Goal: Task Accomplishment & Management: Complete application form

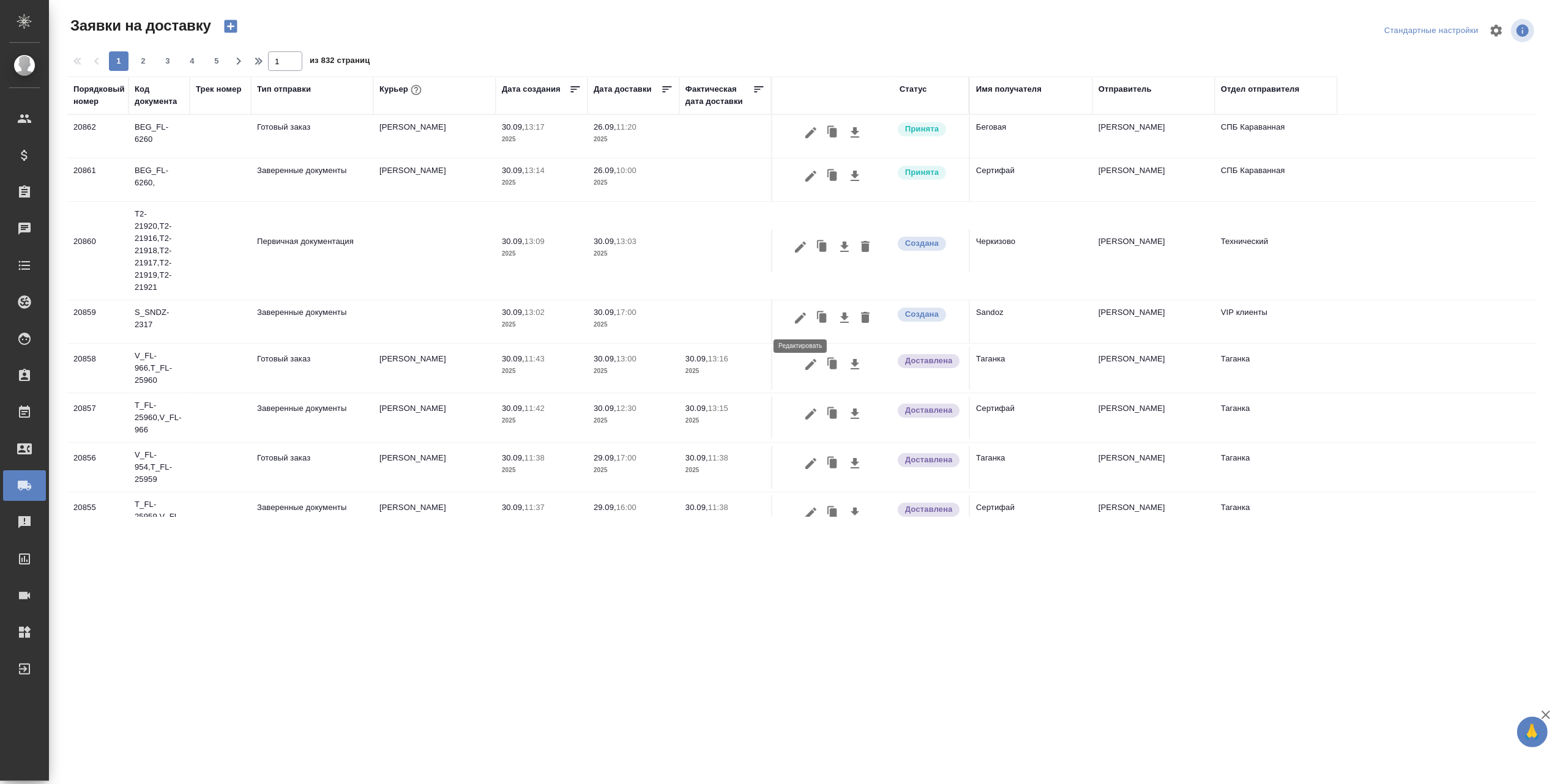
click at [799, 318] on icon "button" at bounding box center [800, 318] width 11 height 11
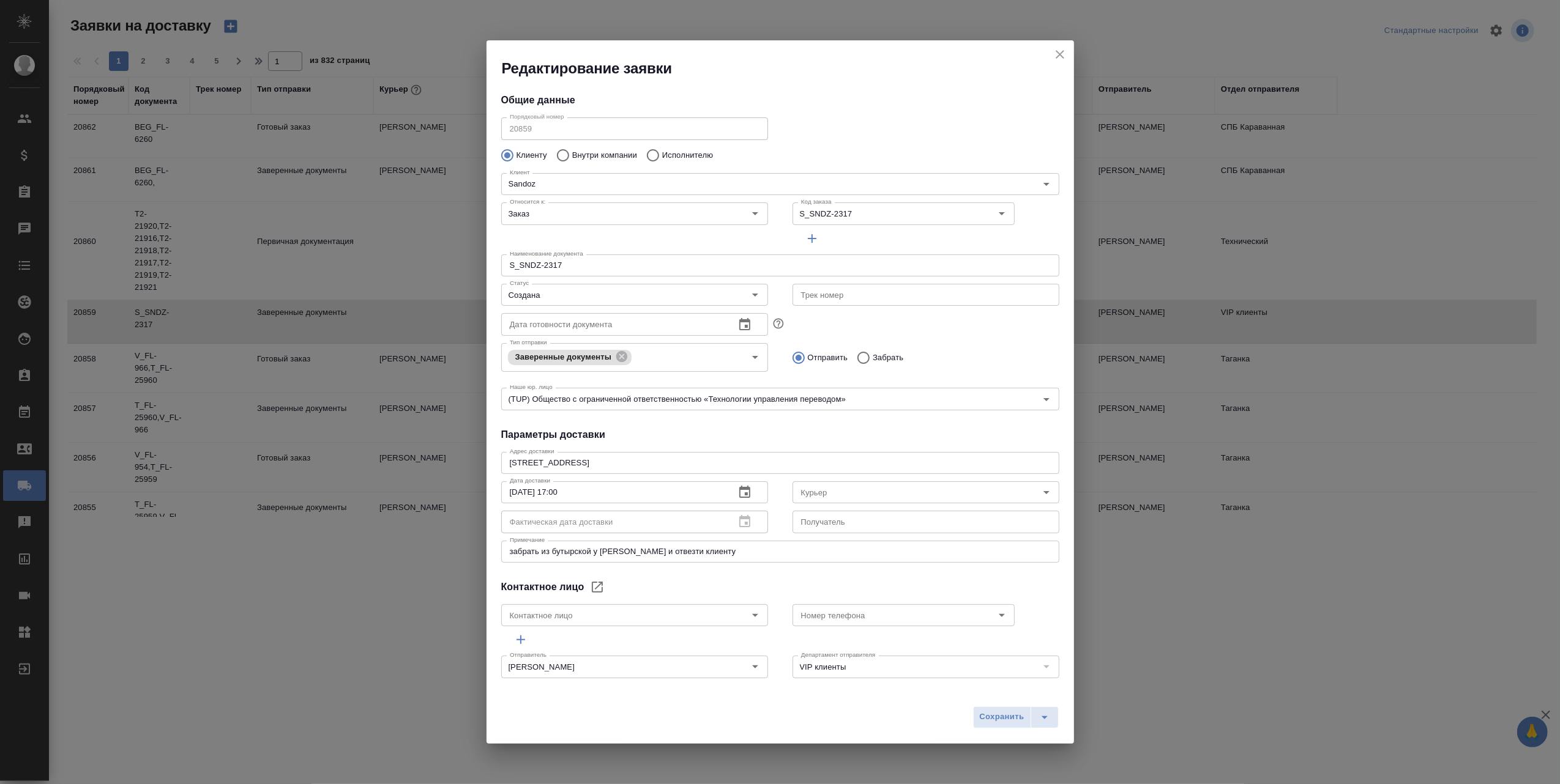
type input "[PERSON_NAME]"
type input "[PHONE_NUMBER]"
click at [1039, 489] on icon "Open" at bounding box center [1046, 492] width 15 height 15
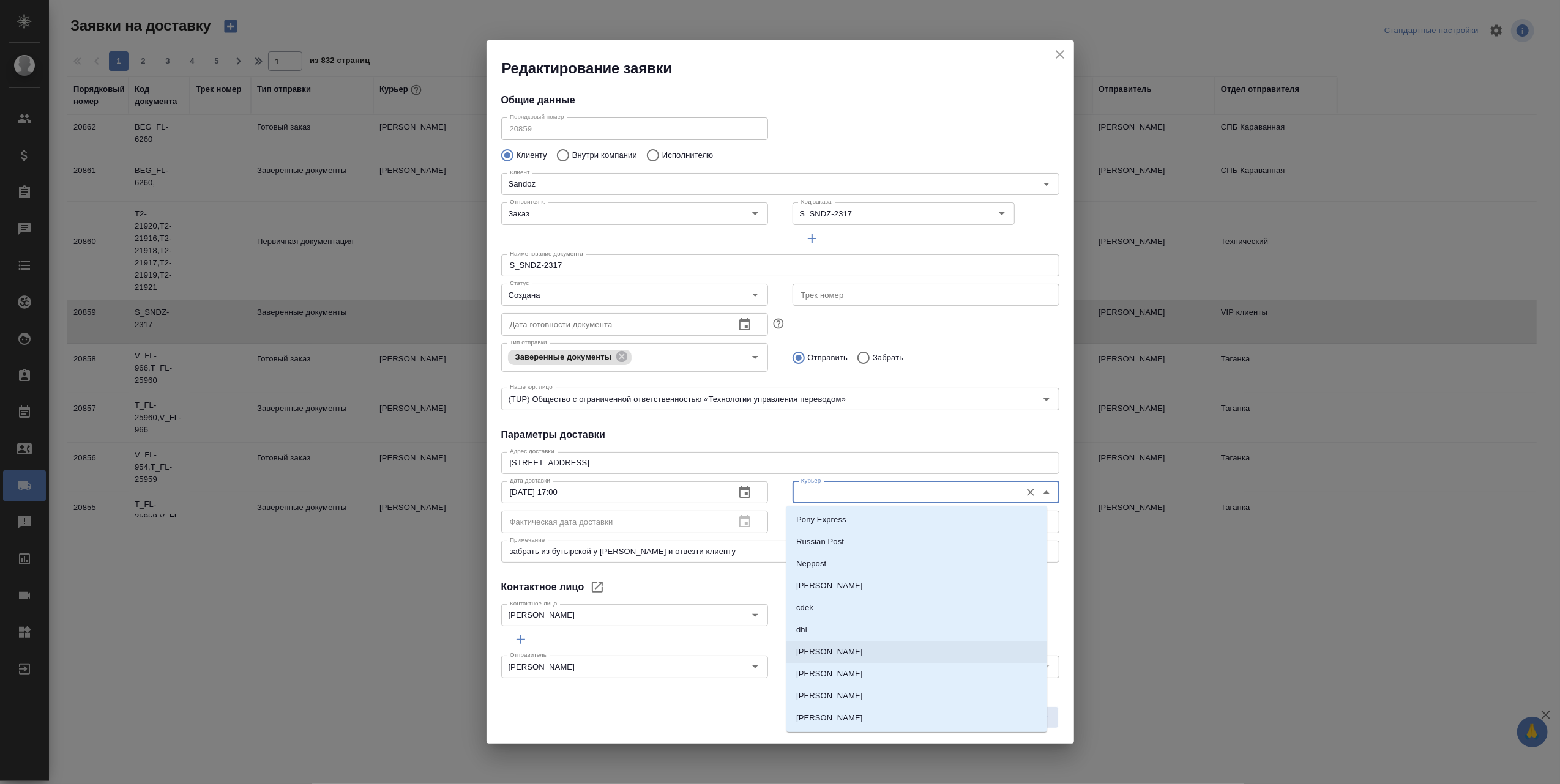
click at [869, 649] on li "[PERSON_NAME]" at bounding box center [916, 652] width 260 height 22
type input "[PERSON_NAME]"
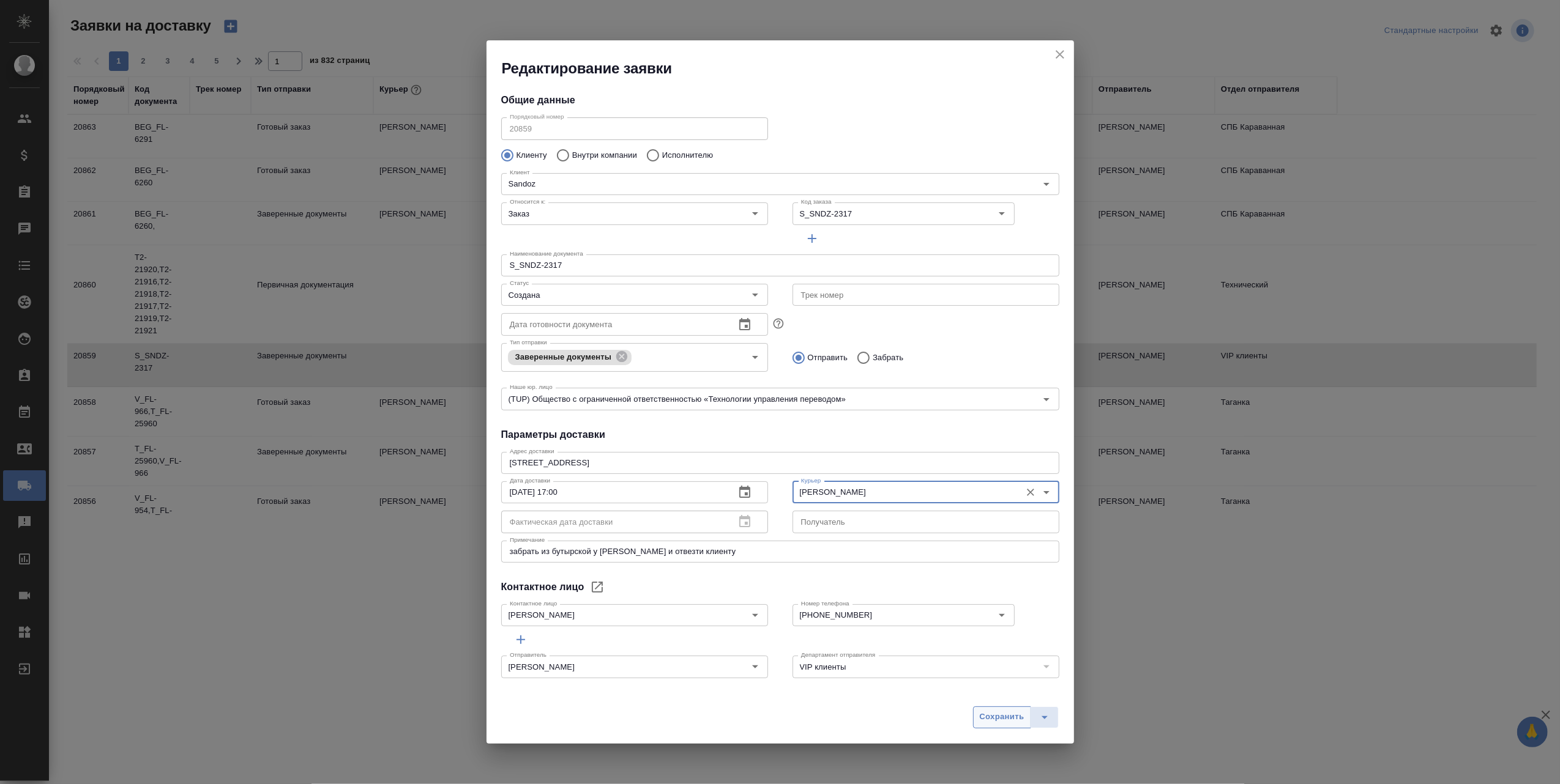
click at [994, 718] on span "Сохранить" at bounding box center [1002, 717] width 44 height 14
click at [994, 718] on div "Сохранить" at bounding box center [1015, 717] width 85 height 22
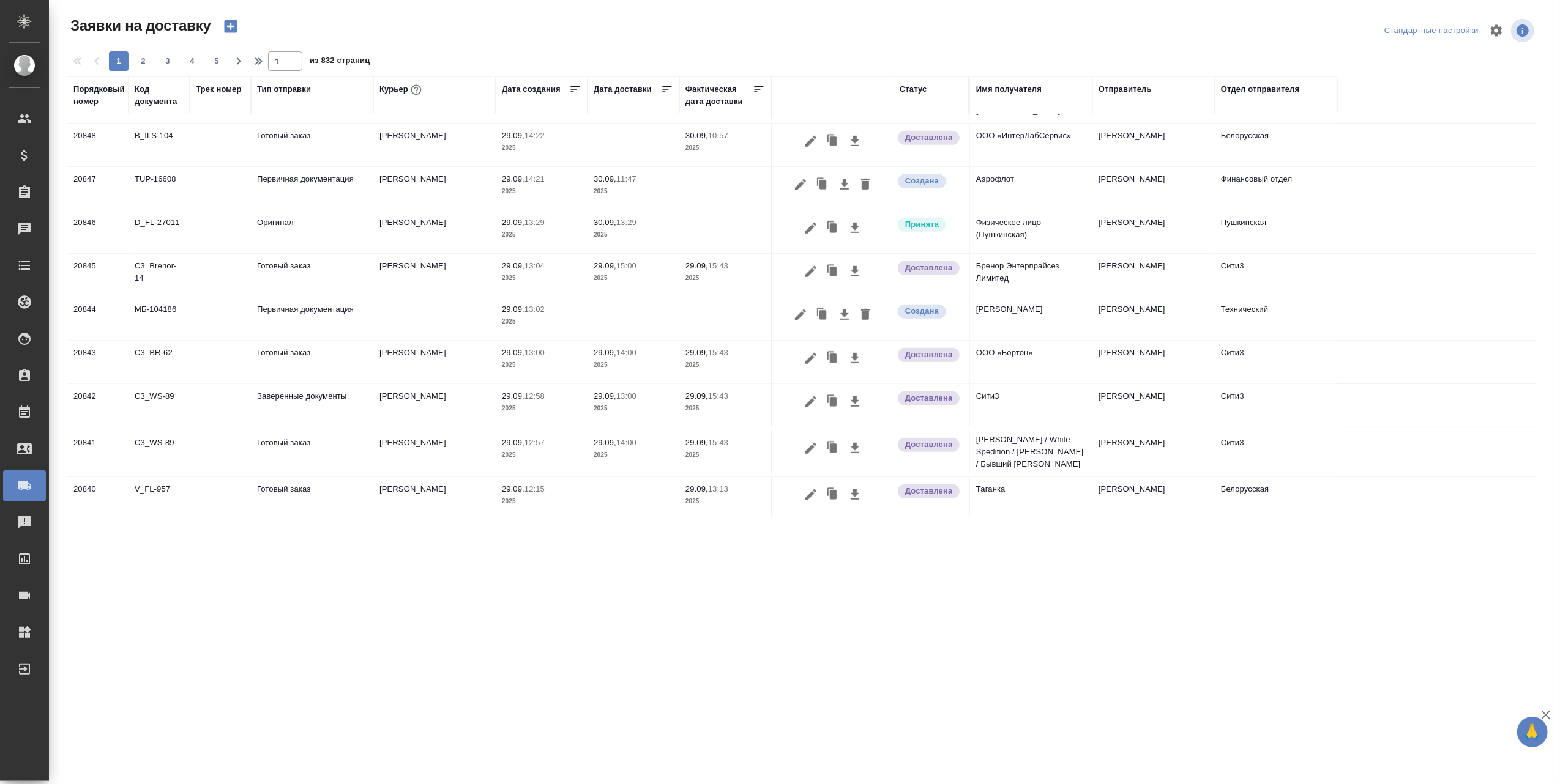
scroll to position [774, 0]
click at [145, 60] on span "2" at bounding box center [143, 60] width 19 height 12
type input "2"
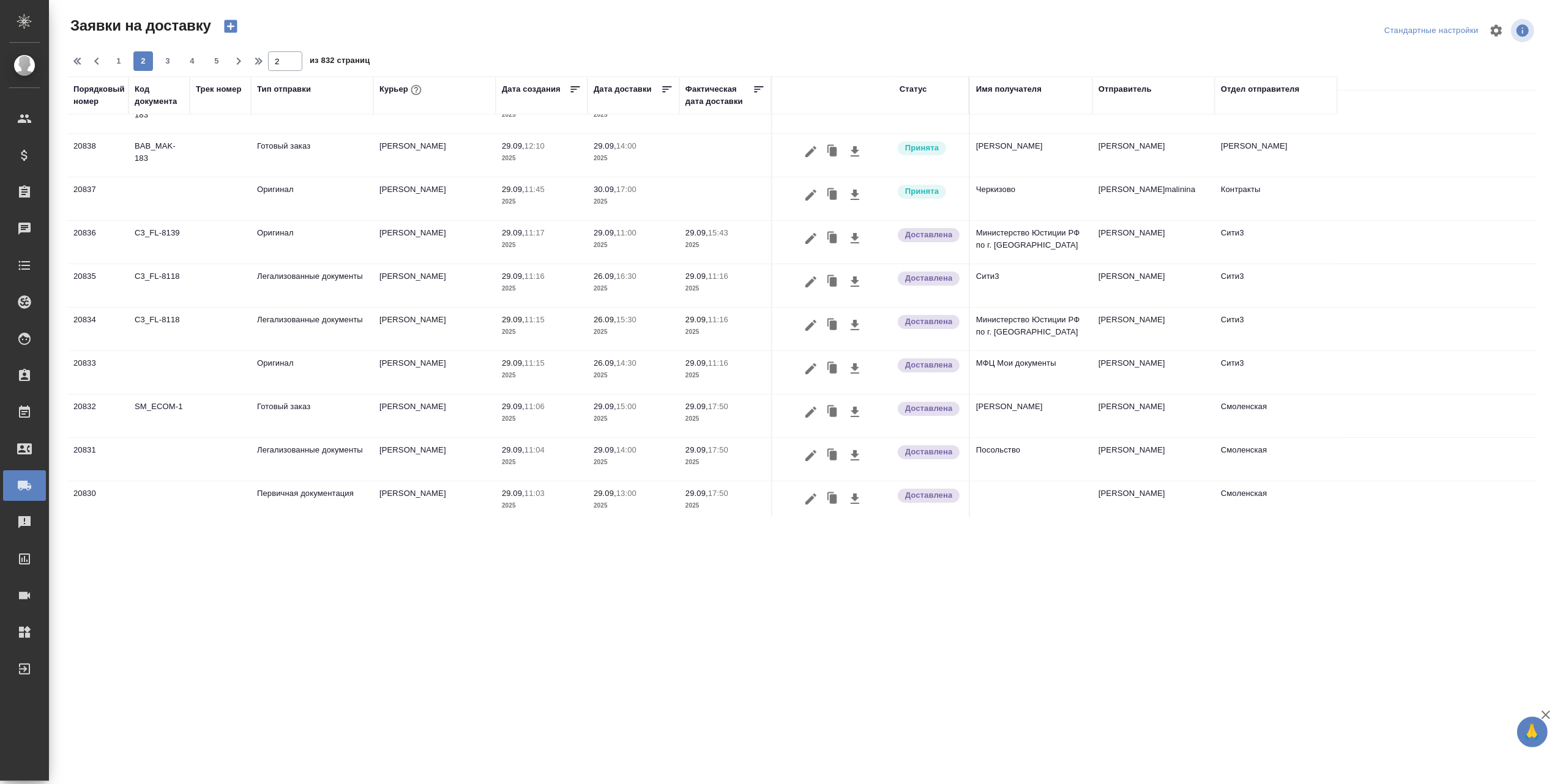
scroll to position [0, 0]
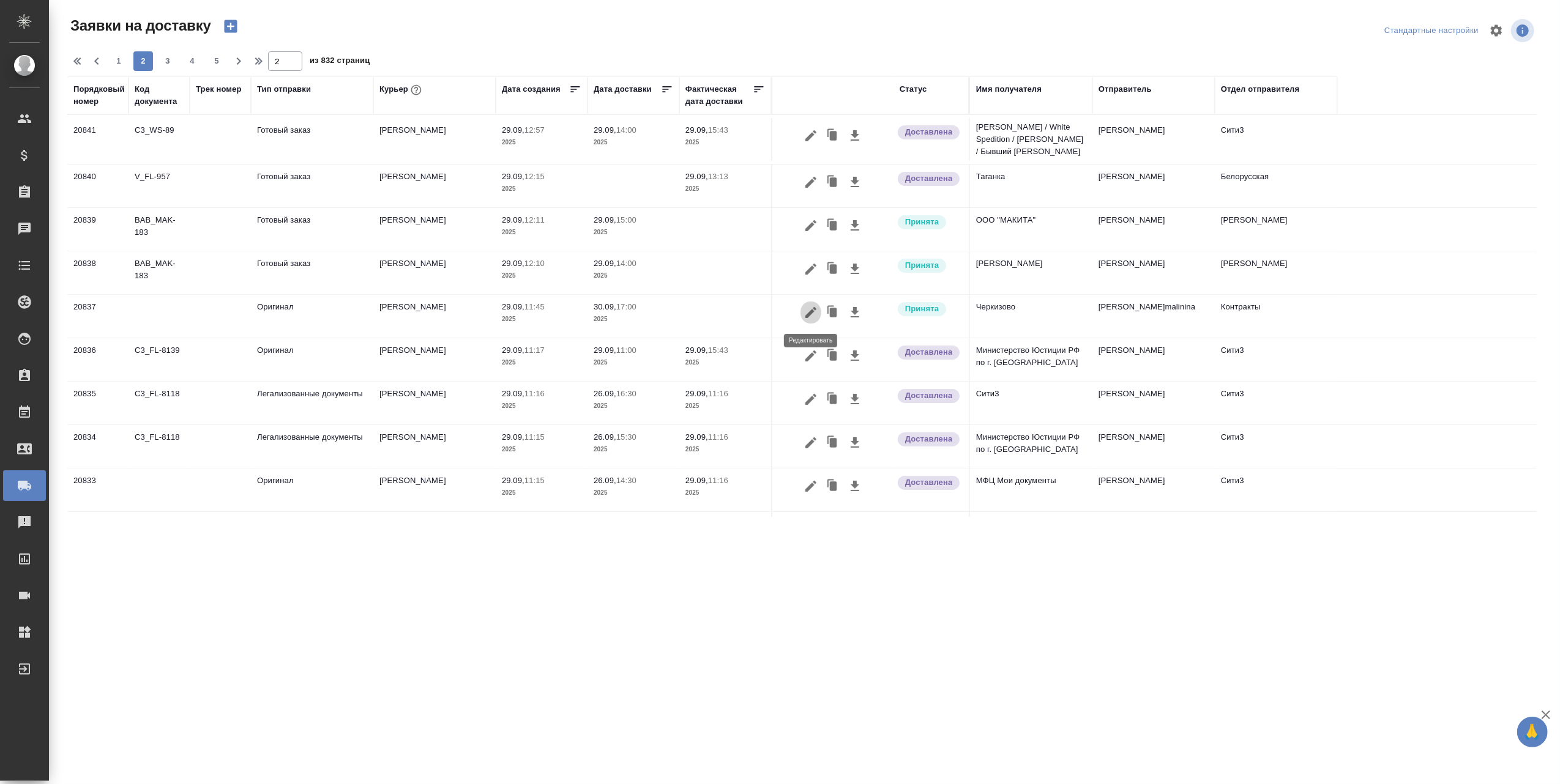
click at [807, 312] on icon "button" at bounding box center [811, 313] width 15 height 15
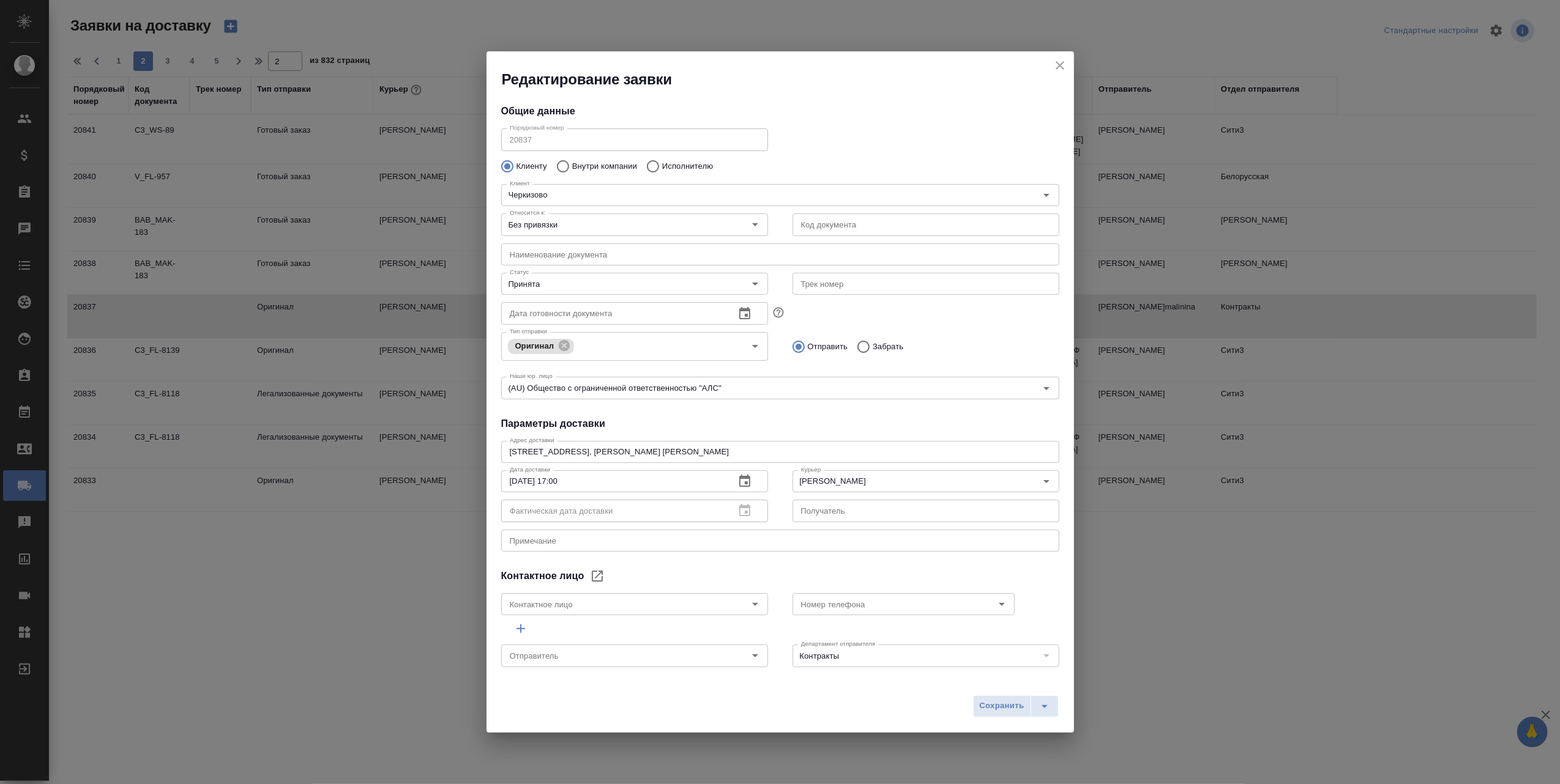
type input "[PERSON_NAME] [PERSON_NAME]"
type input "8 903 299 25 97"
type input "[PERSON_NAME]malinina"
click at [1062, 64] on icon "close" at bounding box center [1060, 65] width 15 height 15
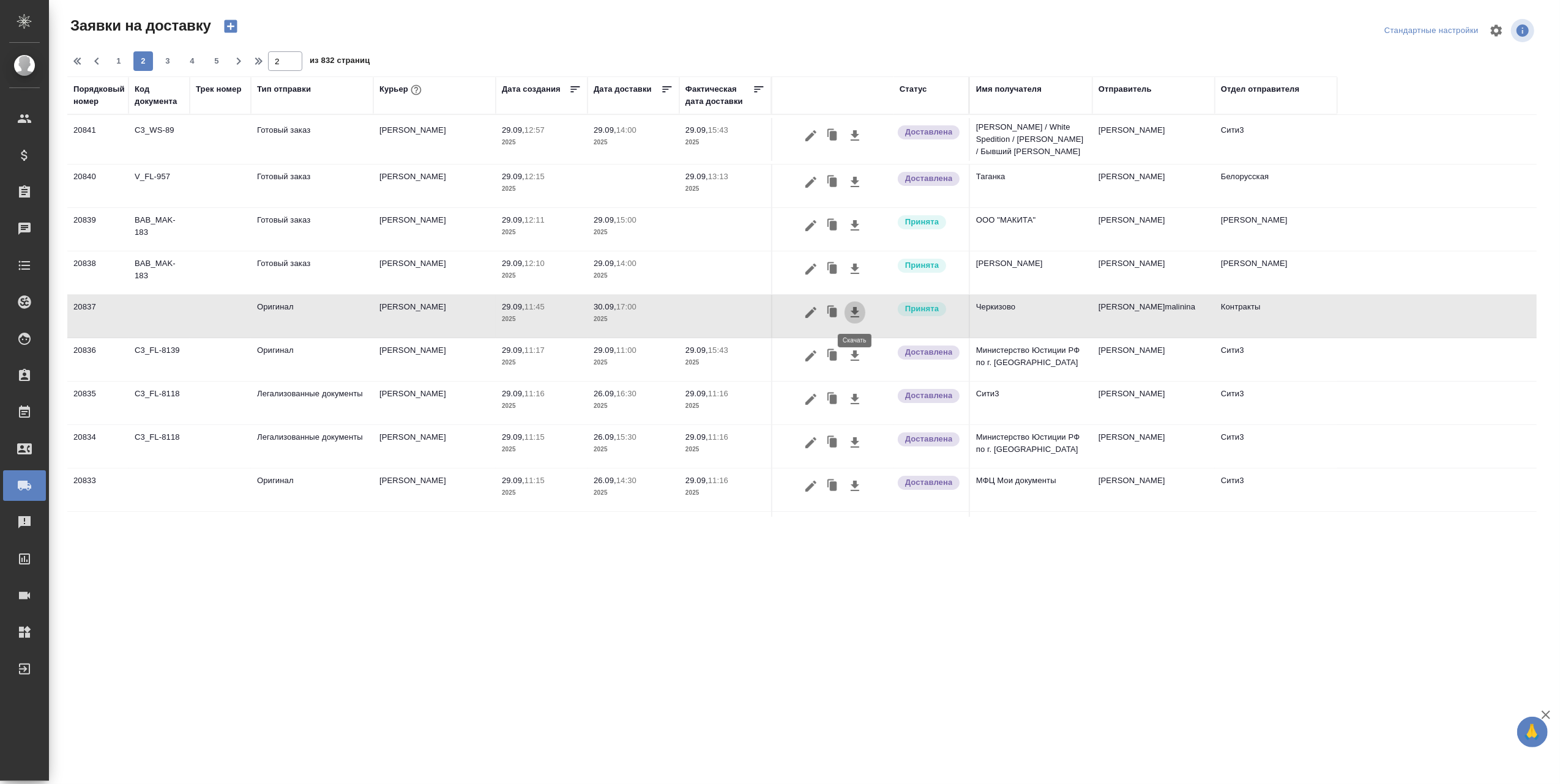
click at [855, 311] on icon "button" at bounding box center [854, 312] width 9 height 10
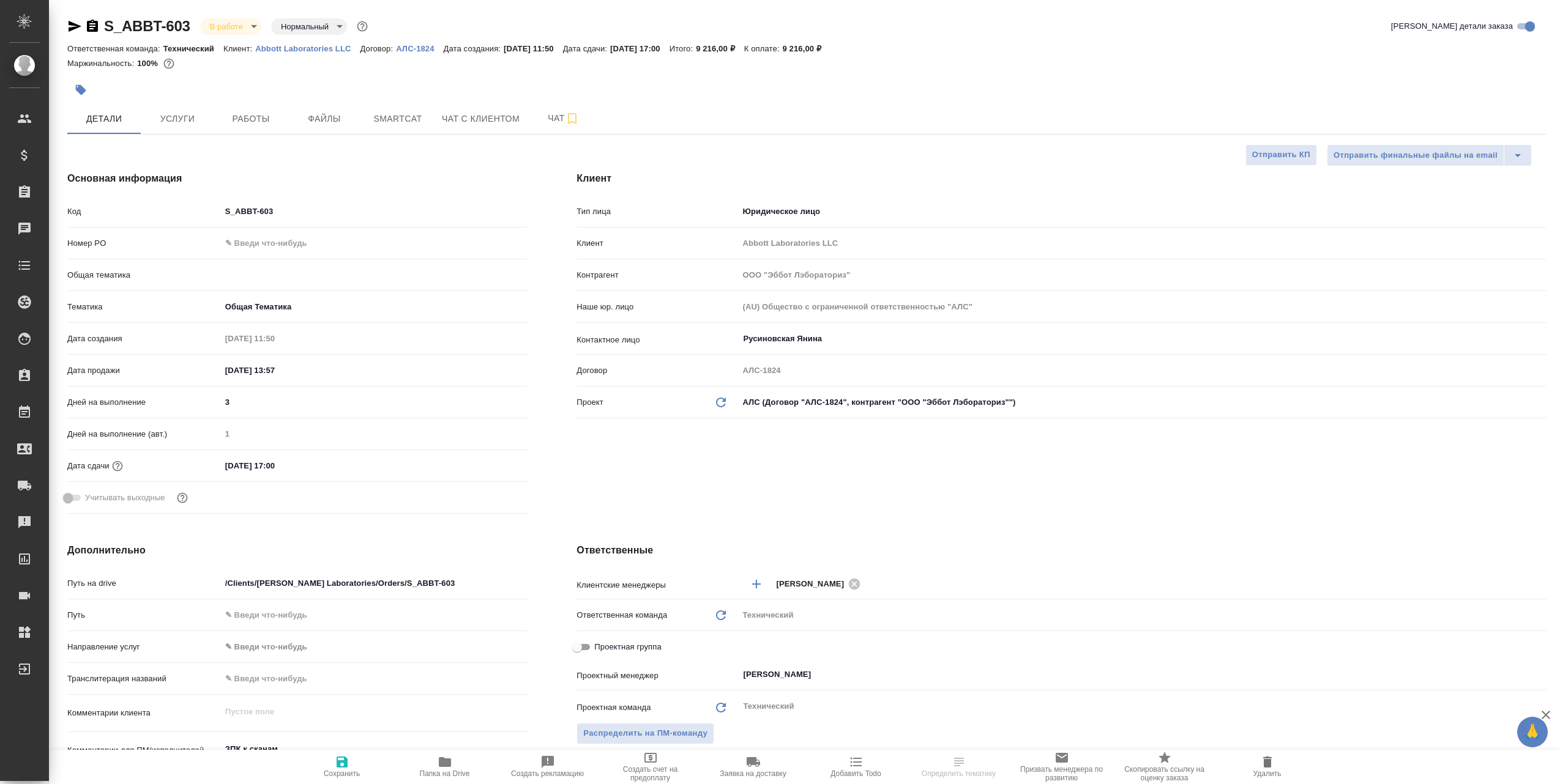
select select "RU"
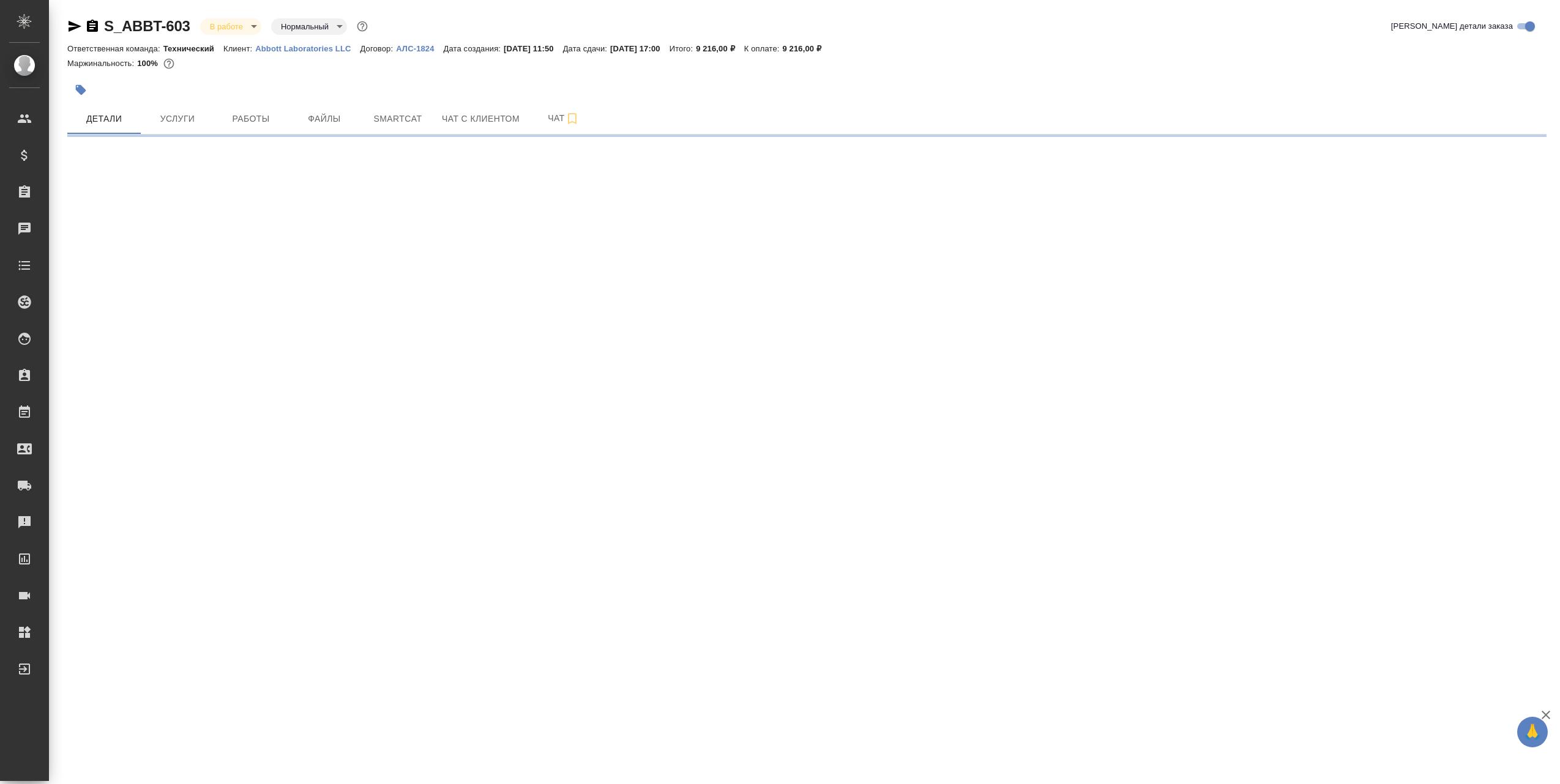
select select "RU"
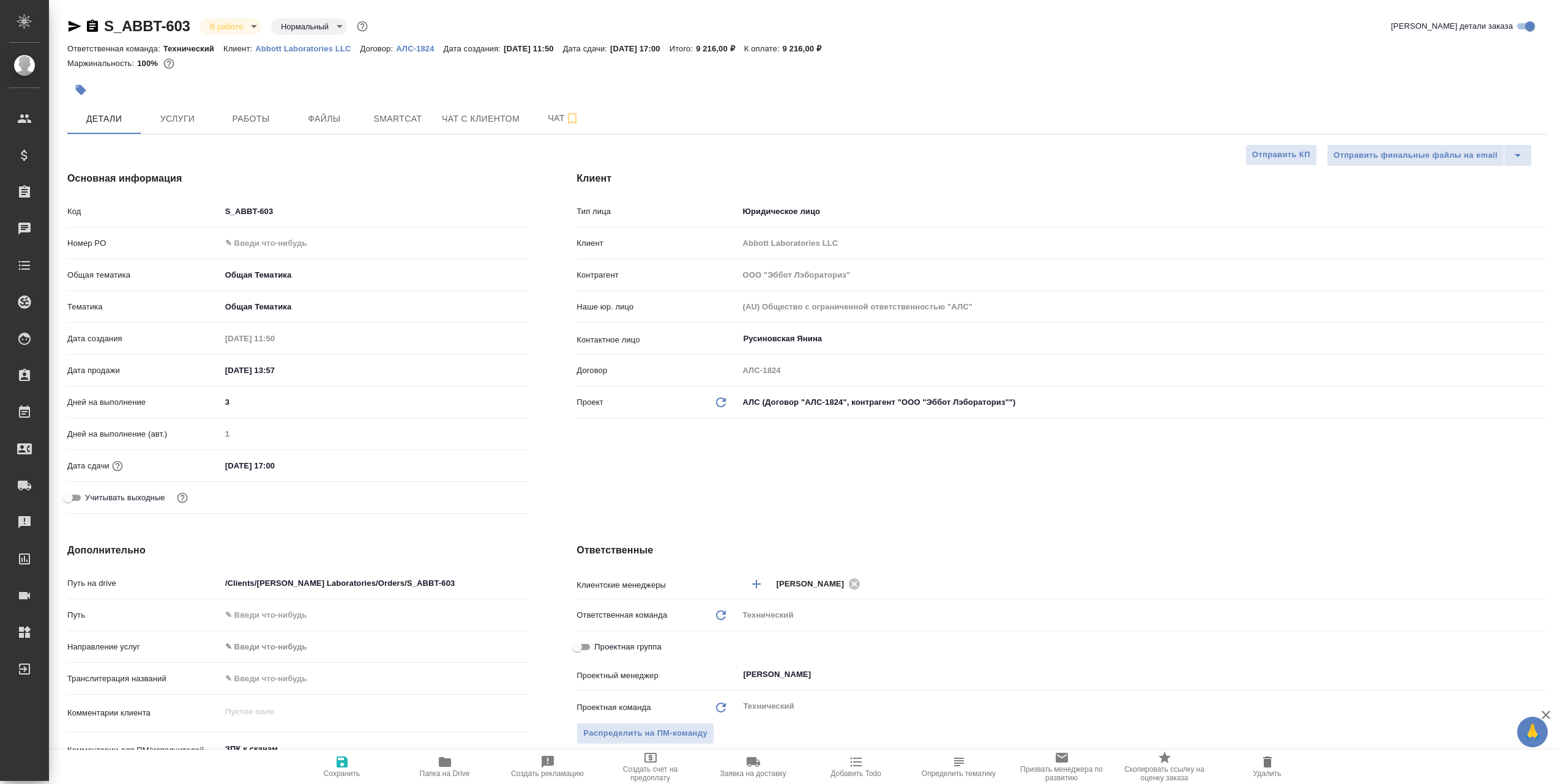
type textarea "x"
